Goal: Task Accomplishment & Management: Manage account settings

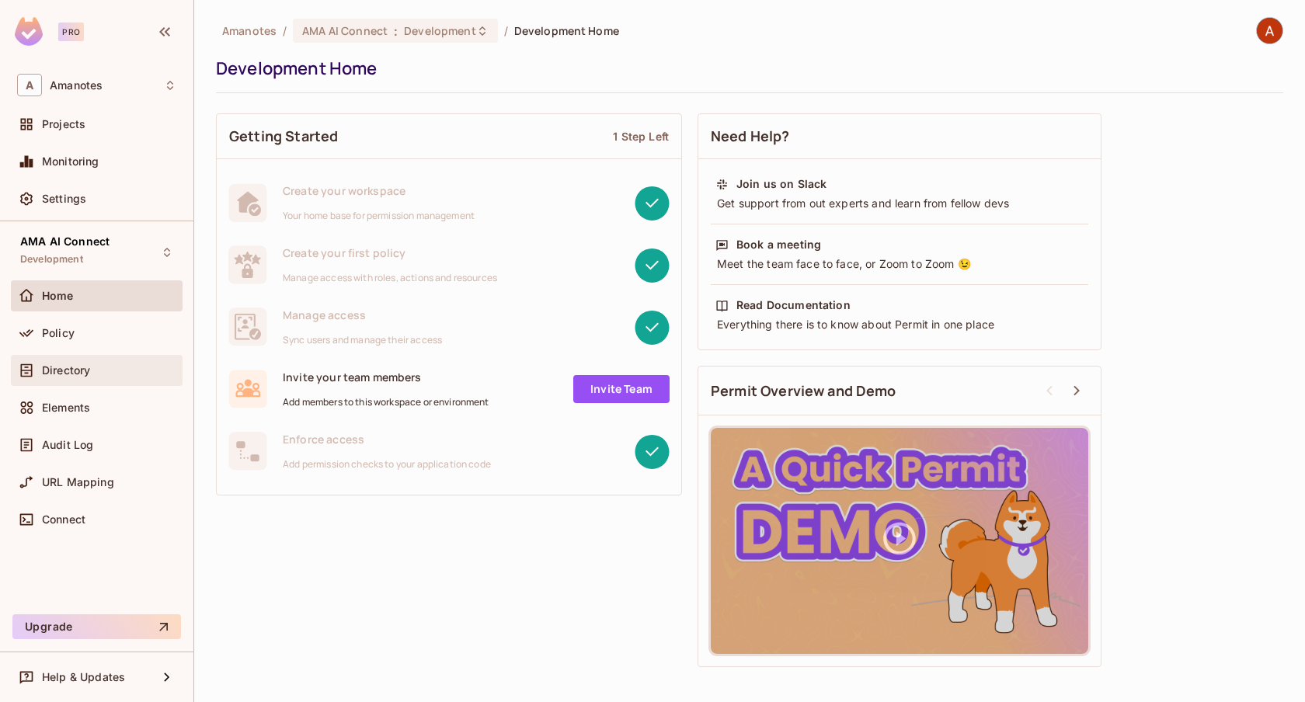
click at [95, 368] on div "Directory" at bounding box center [109, 370] width 134 height 12
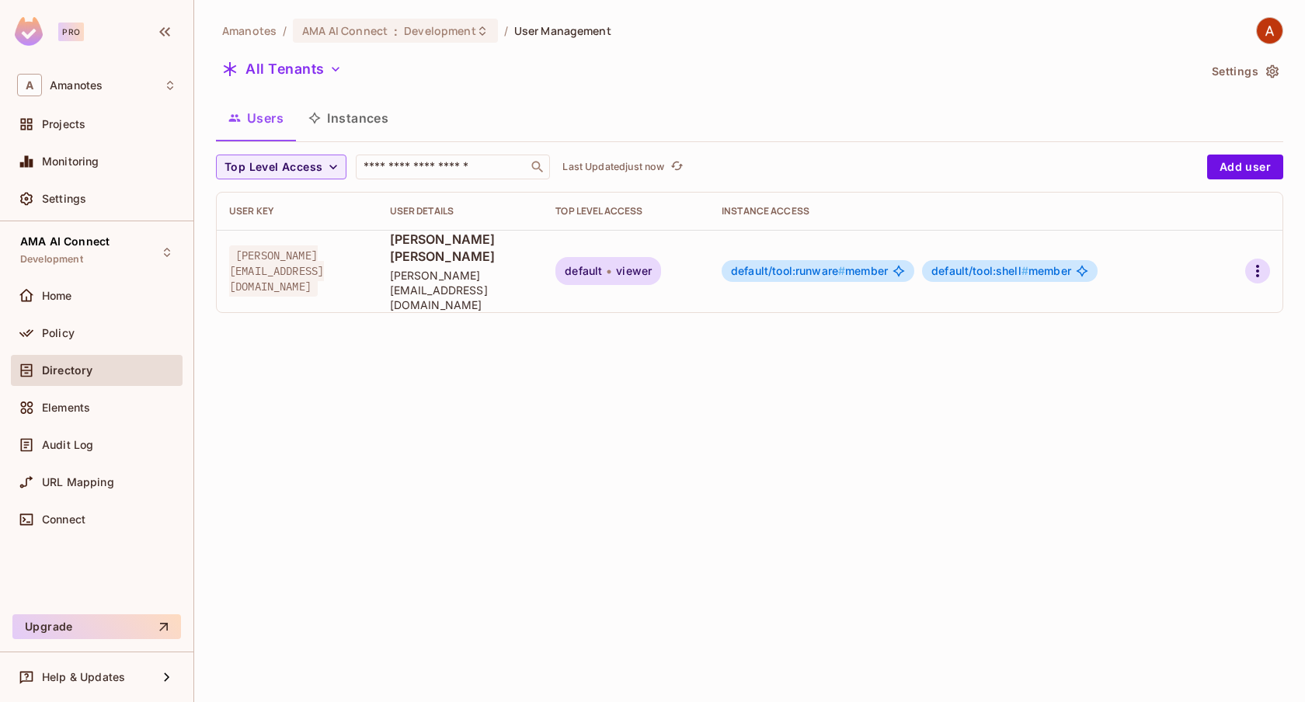
click at [1257, 265] on icon "button" at bounding box center [1257, 271] width 3 height 12
click at [1187, 286] on li "Edit" at bounding box center [1186, 291] width 144 height 34
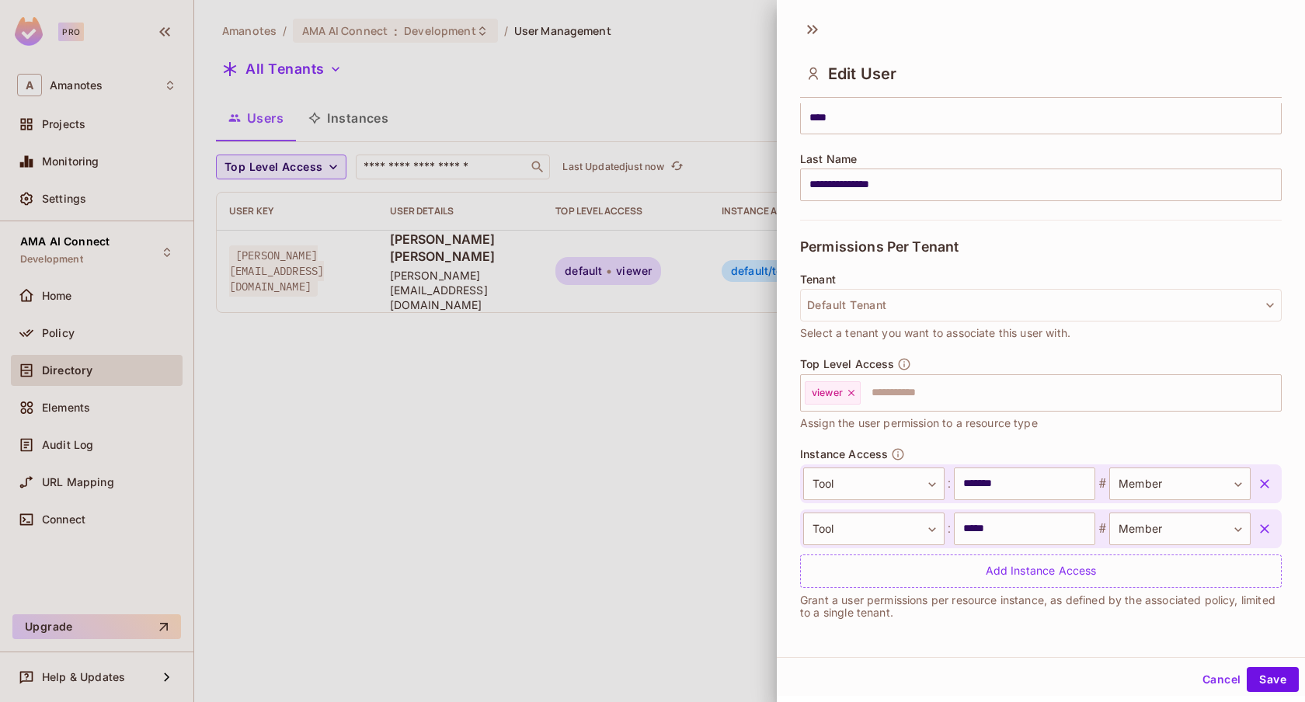
scroll to position [2, 0]
click at [1266, 477] on icon "button" at bounding box center [1264, 482] width 16 height 16
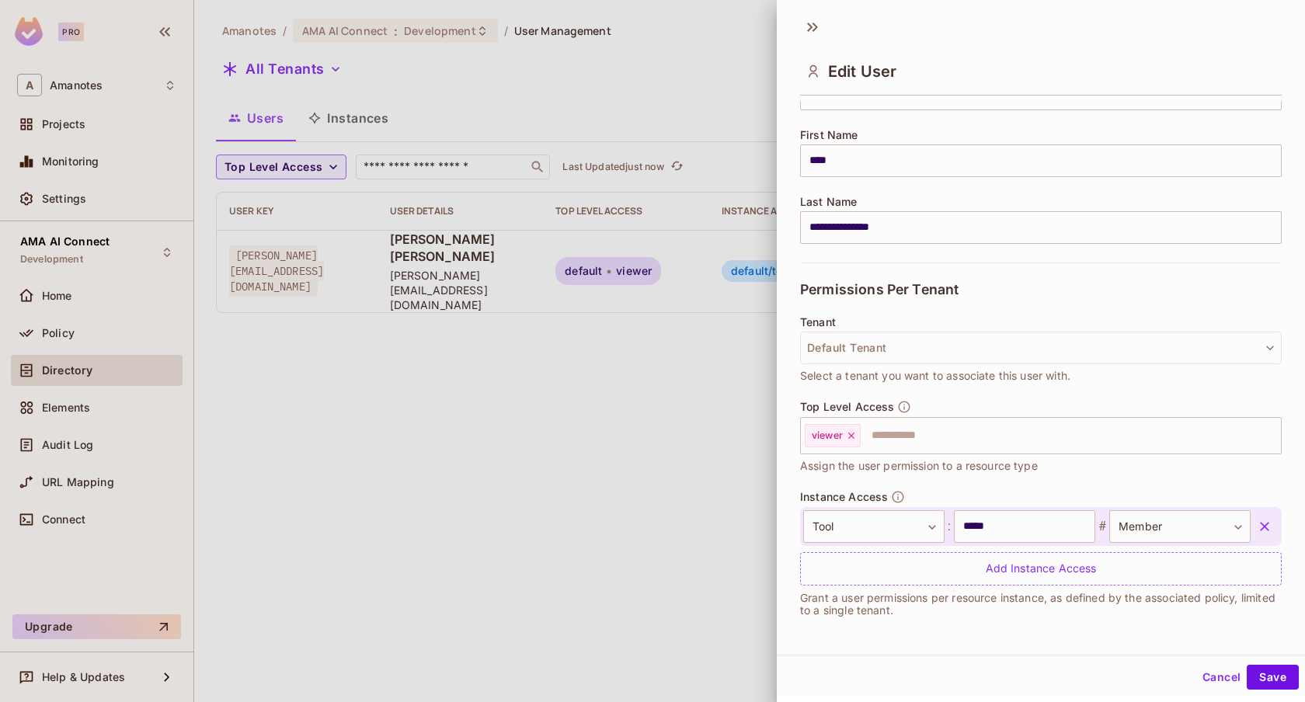
scroll to position [169, 0]
click at [1274, 679] on button "Save" at bounding box center [1272, 677] width 52 height 25
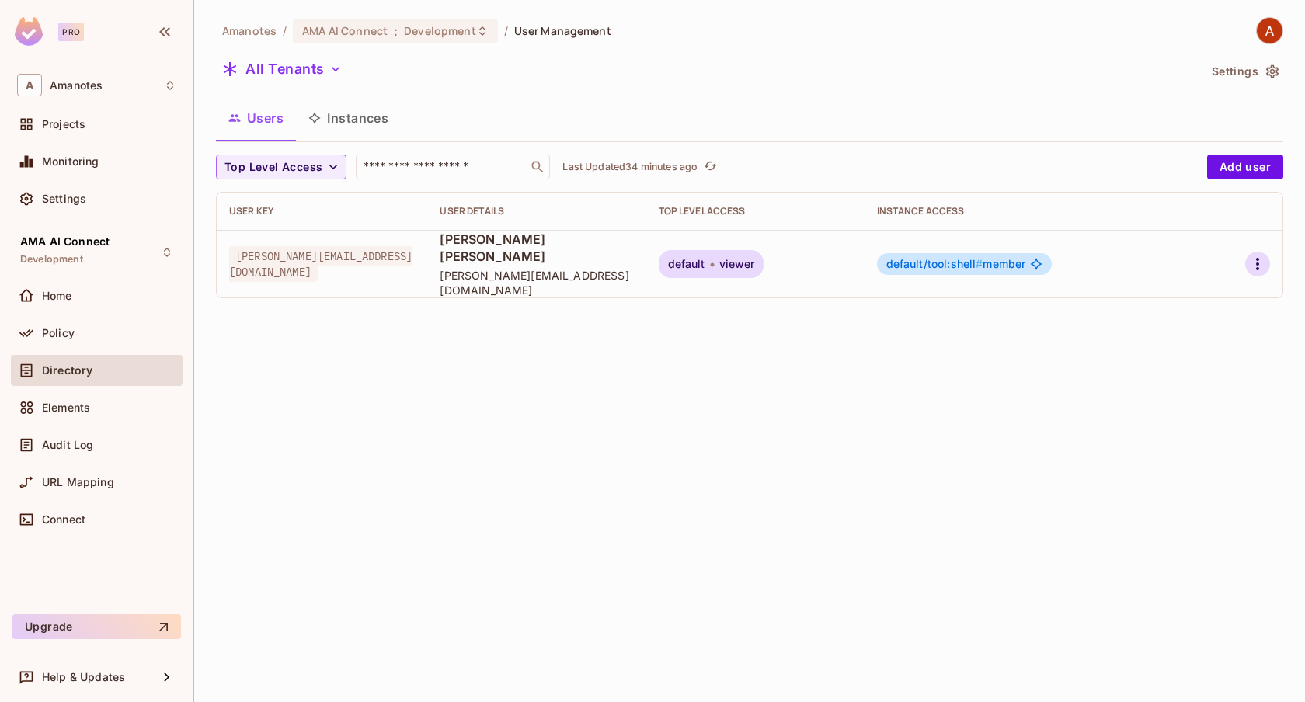
click at [1252, 255] on icon "button" at bounding box center [1257, 264] width 19 height 19
click at [1148, 283] on div "Edit" at bounding box center [1154, 291] width 57 height 25
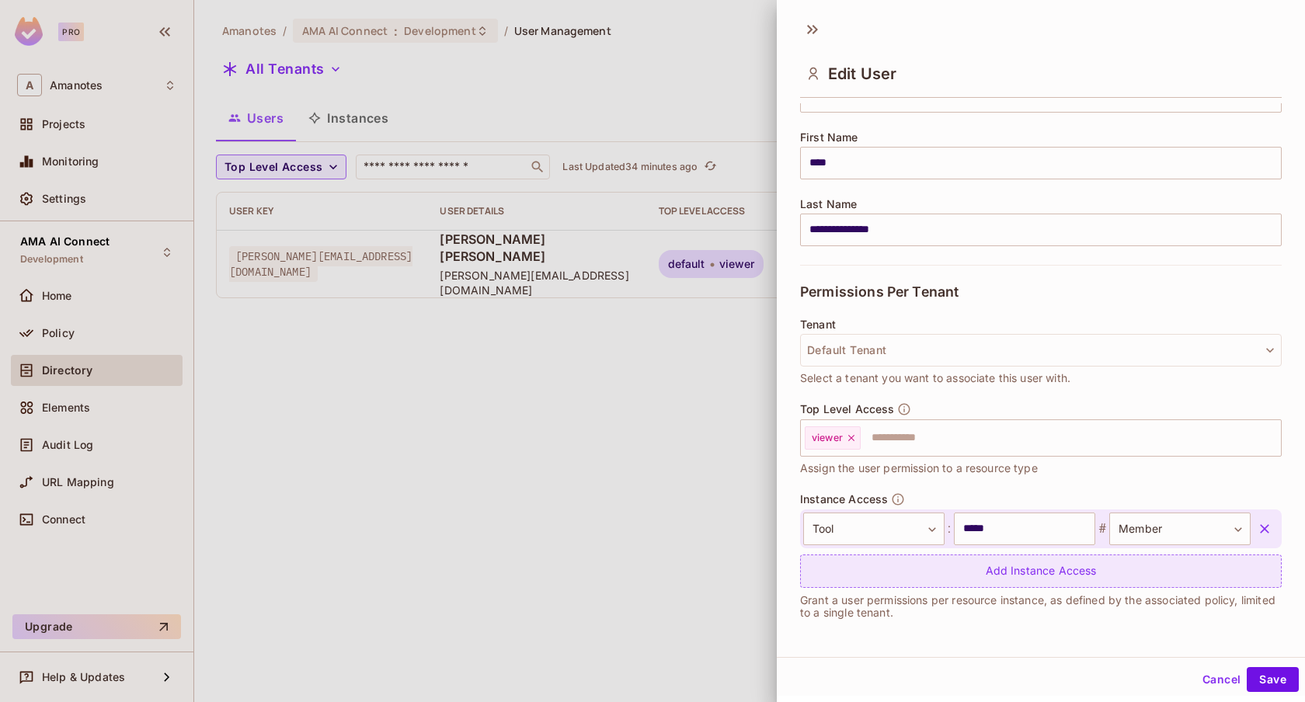
click at [864, 562] on div "Add Instance Access" at bounding box center [1040, 570] width 481 height 33
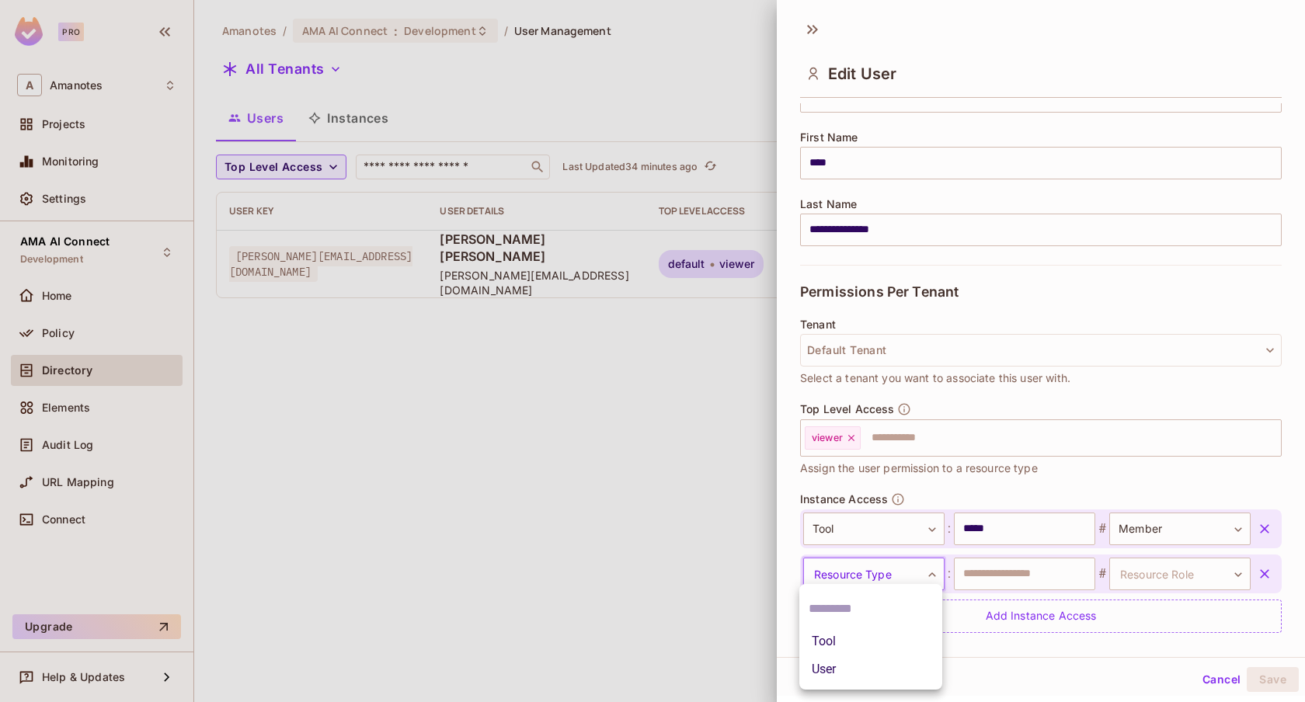
click at [878, 575] on body "**********" at bounding box center [652, 351] width 1305 height 702
click at [825, 635] on li "Tool" at bounding box center [870, 641] width 143 height 28
click at [995, 569] on input "text" at bounding box center [1024, 574] width 141 height 33
type input "*******"
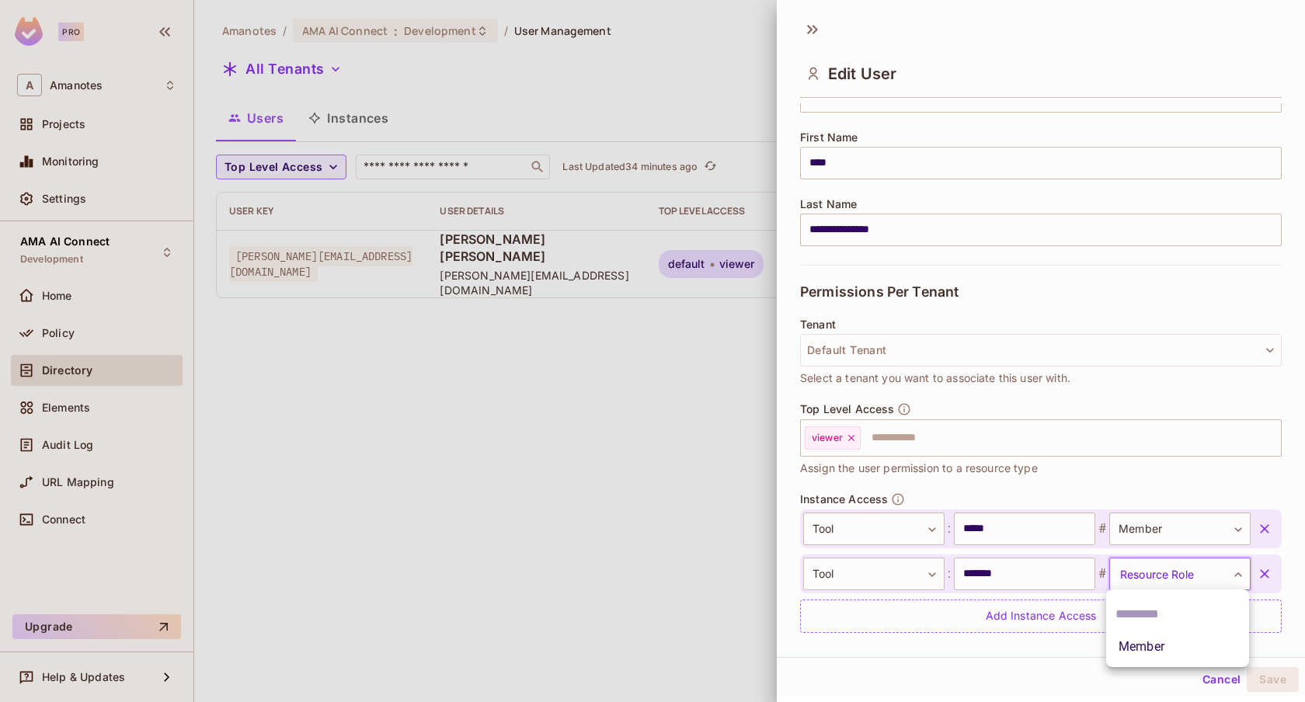
click at [1128, 566] on body "**********" at bounding box center [652, 351] width 1305 height 702
click at [1127, 648] on li "Member" at bounding box center [1177, 647] width 143 height 28
click at [1272, 693] on div "Cancel Save" at bounding box center [1041, 679] width 528 height 37
click at [1272, 682] on button "Save" at bounding box center [1272, 679] width 52 height 25
